Goal: Find specific page/section: Find specific page/section

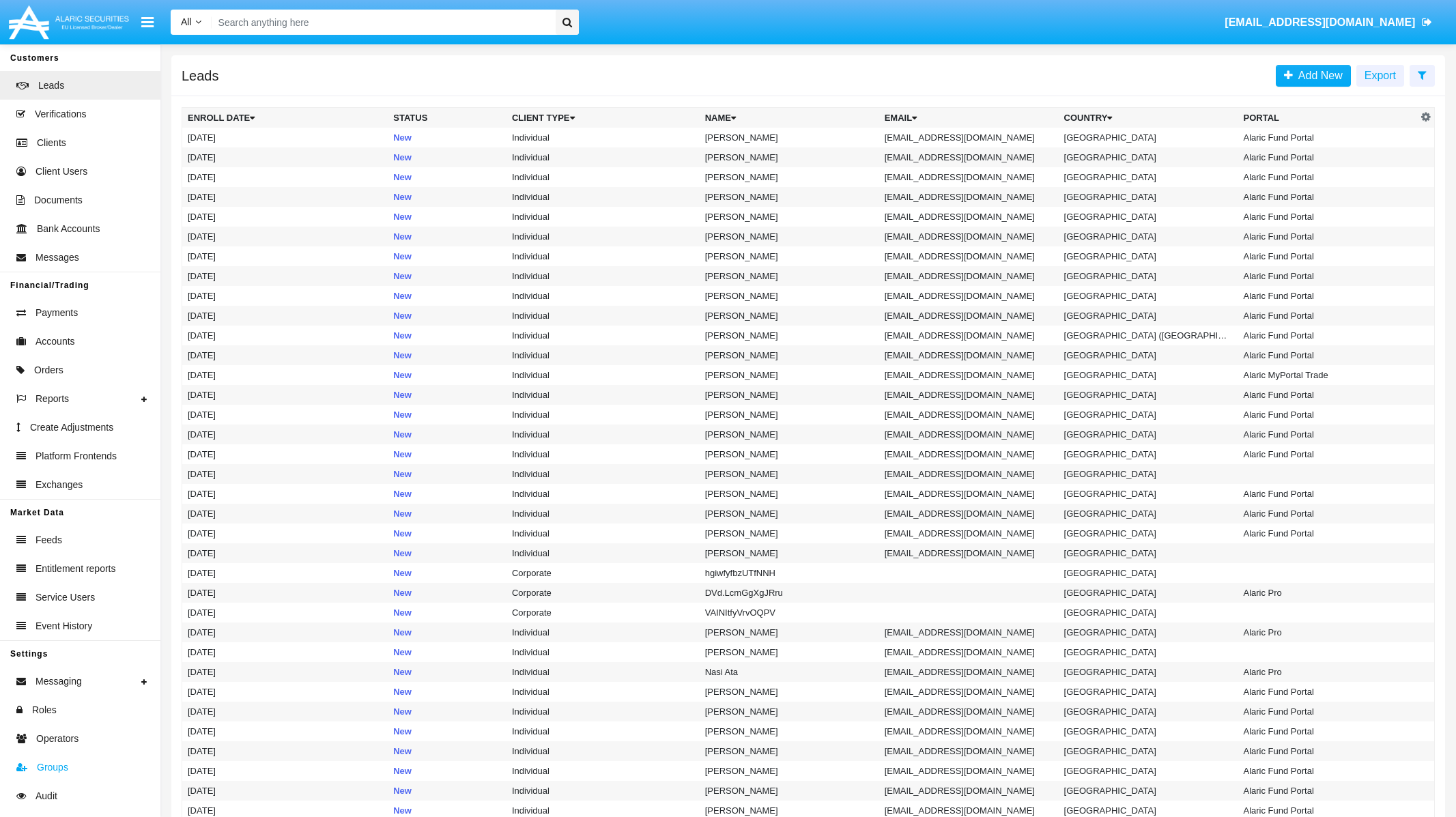
click at [58, 769] on span "Groups" at bounding box center [52, 767] width 31 height 14
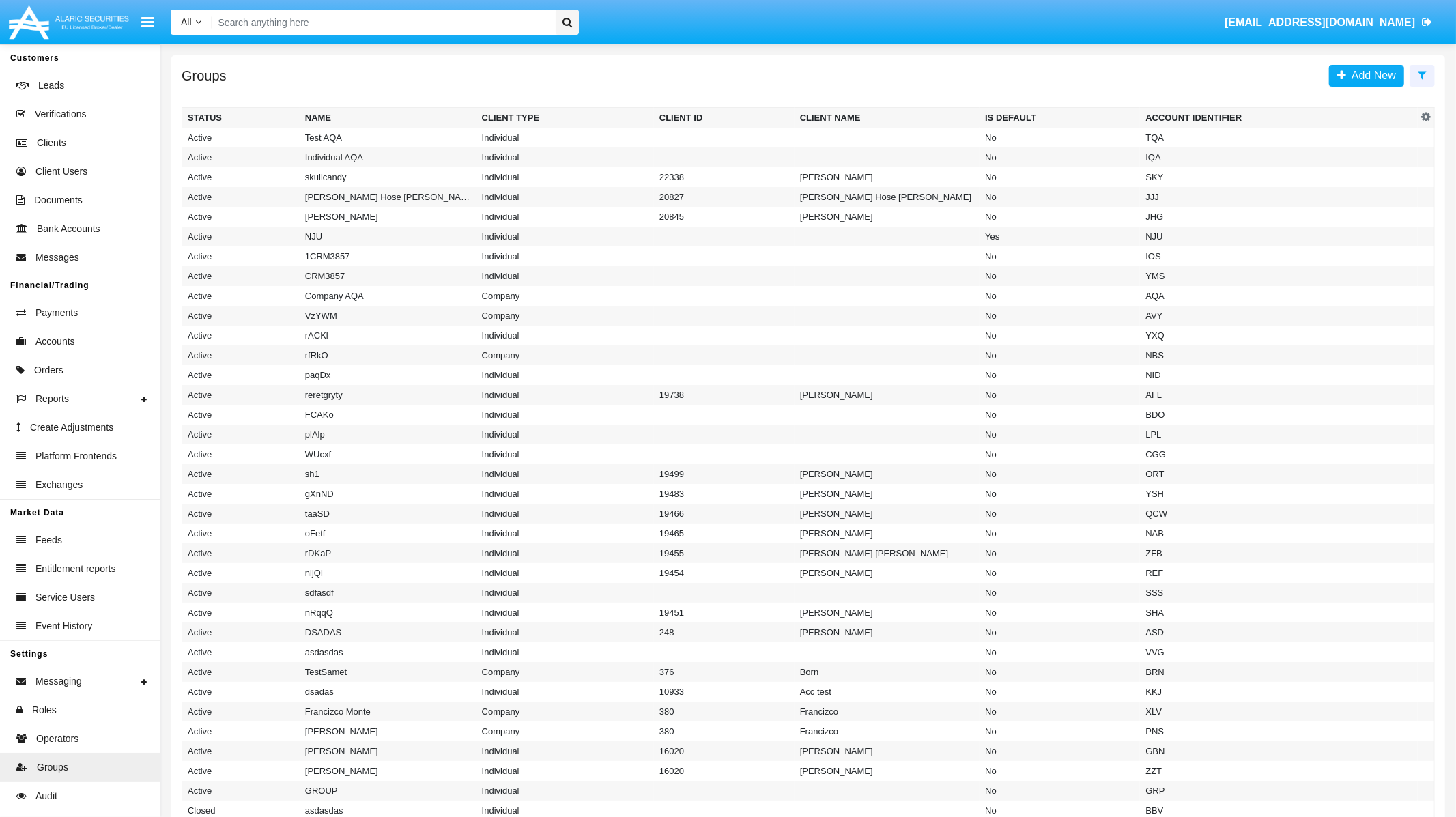
click at [340, 13] on input "Search" at bounding box center [381, 22] width 339 height 25
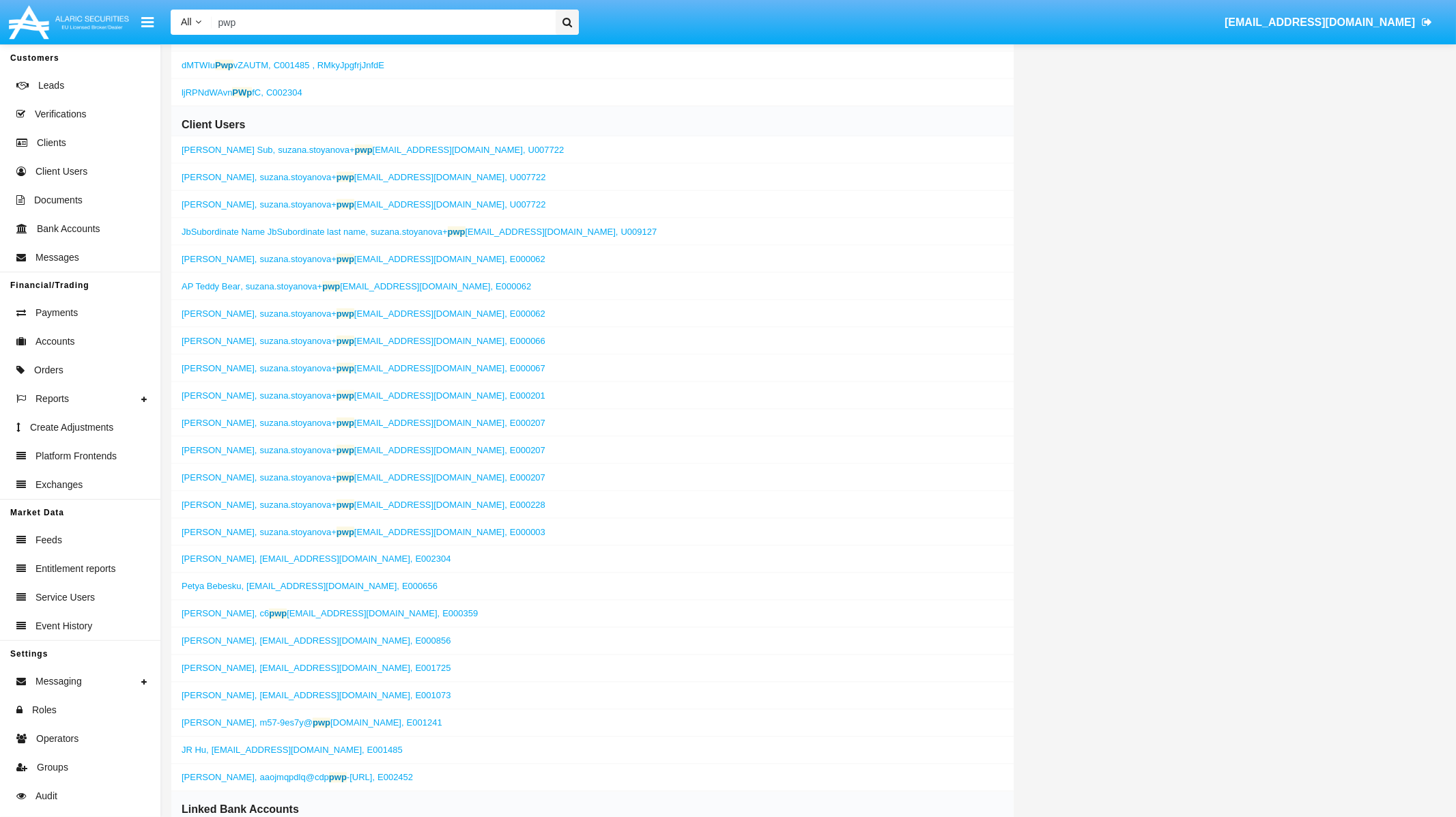
scroll to position [1626, 0]
type input "pwp"
click at [282, 509] on span "suzana.stoyanova+ pwp [EMAIL_ADDRESS][DOMAIN_NAME]," at bounding box center [383, 504] width 247 height 10
click at [288, 509] on span "suzana.stoyanova+ pwp [EMAIL_ADDRESS][DOMAIN_NAME]," at bounding box center [383, 504] width 247 height 10
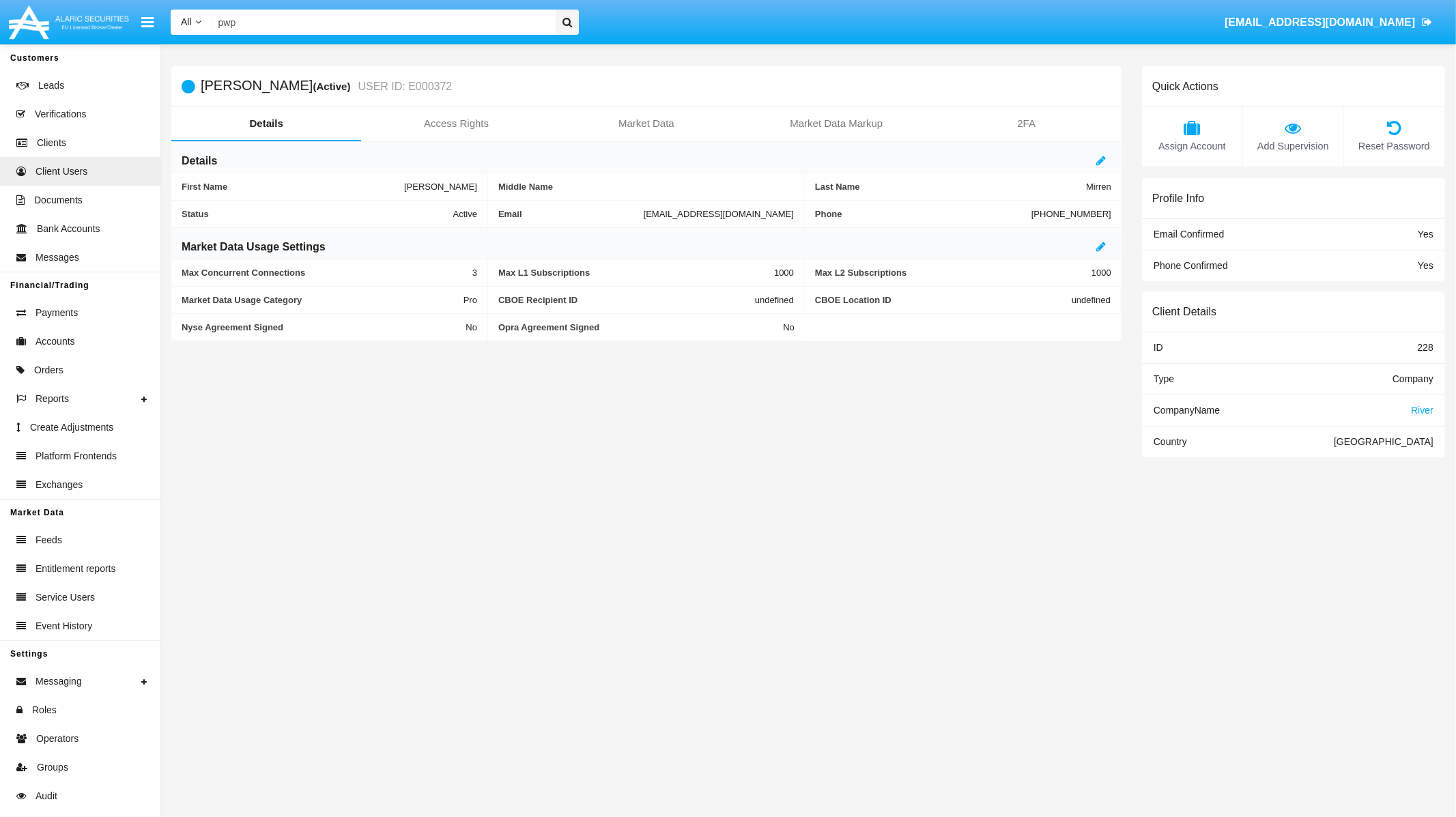
click at [1428, 406] on span "River" at bounding box center [1422, 410] width 23 height 11
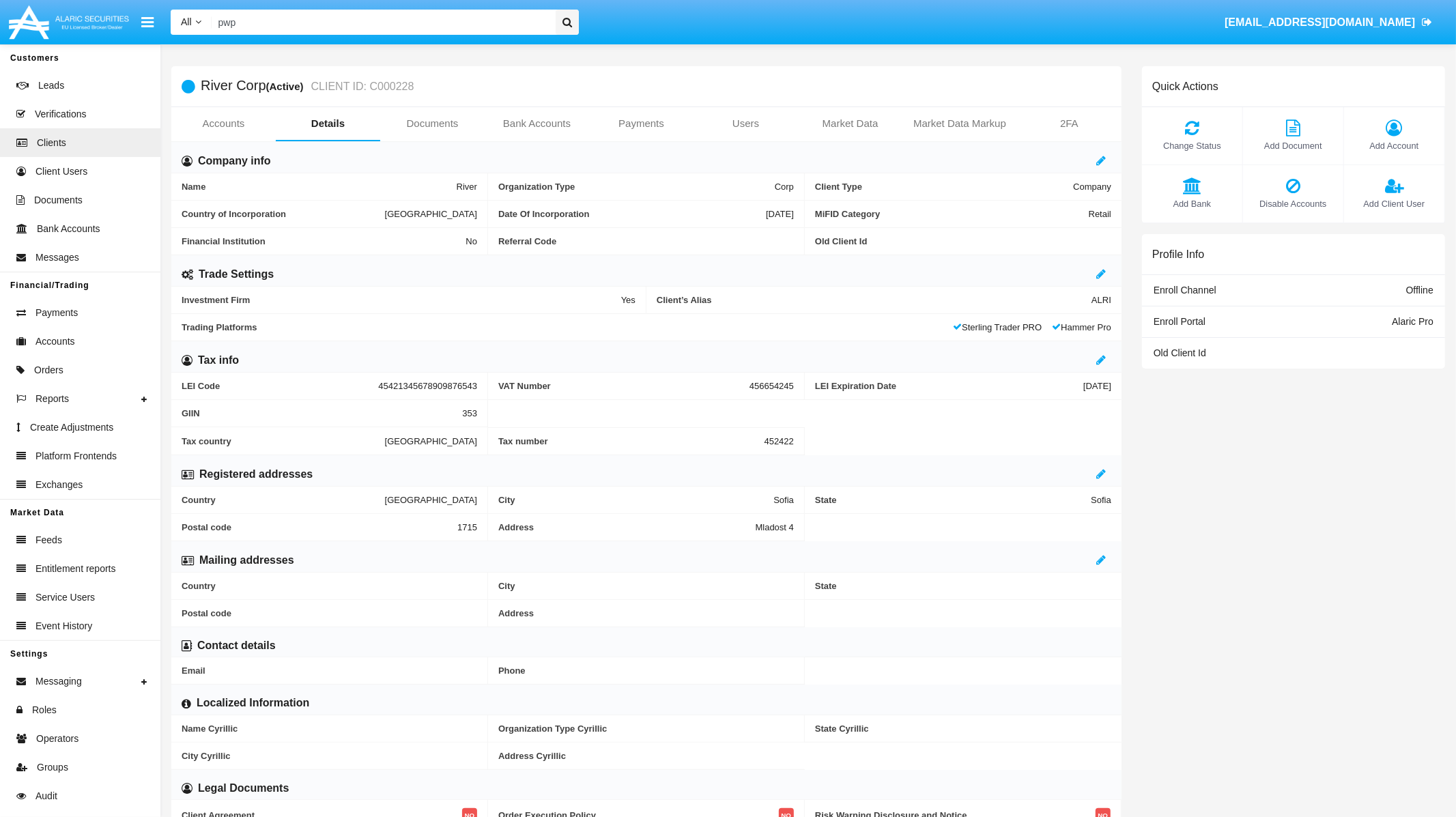
copy div "River Corp"
drag, startPoint x: 264, startPoint y: 82, endPoint x: 194, endPoint y: 82, distance: 70.0
click at [194, 82] on div "River Corp (Active) CLIENT ID: C000228" at bounding box center [298, 86] width 232 height 40
